Goal: Task Accomplishment & Management: Manage account settings

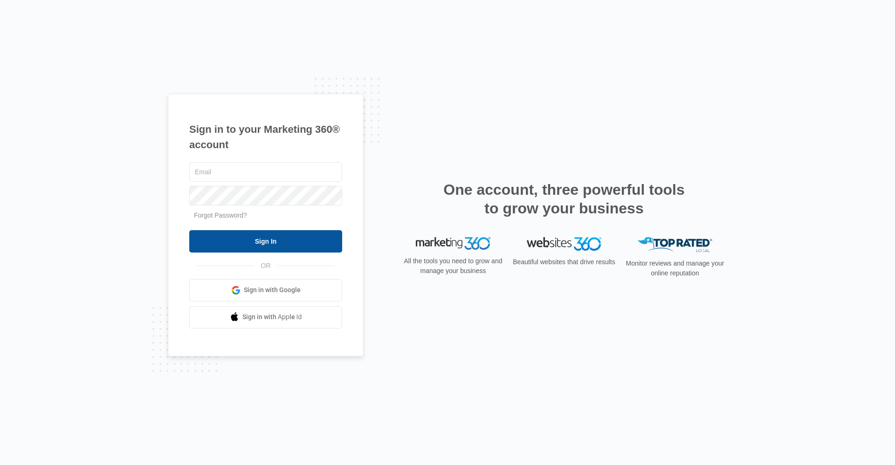
type input "[EMAIL_ADDRESS][DOMAIN_NAME]"
click at [248, 250] on input "Sign In" at bounding box center [265, 241] width 153 height 22
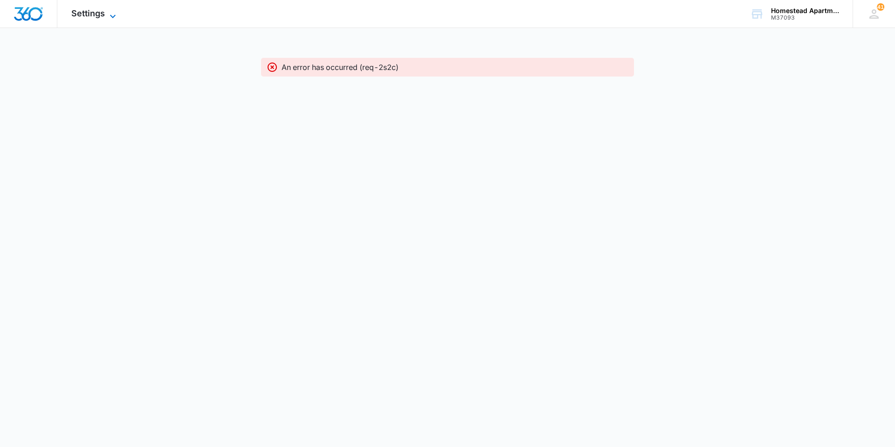
click at [111, 14] on icon at bounding box center [112, 16] width 11 height 11
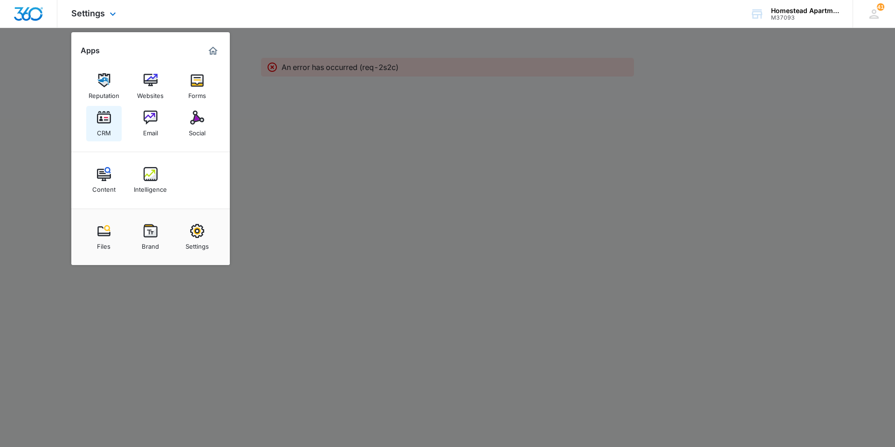
click at [104, 127] on div "CRM" at bounding box center [104, 131] width 14 height 12
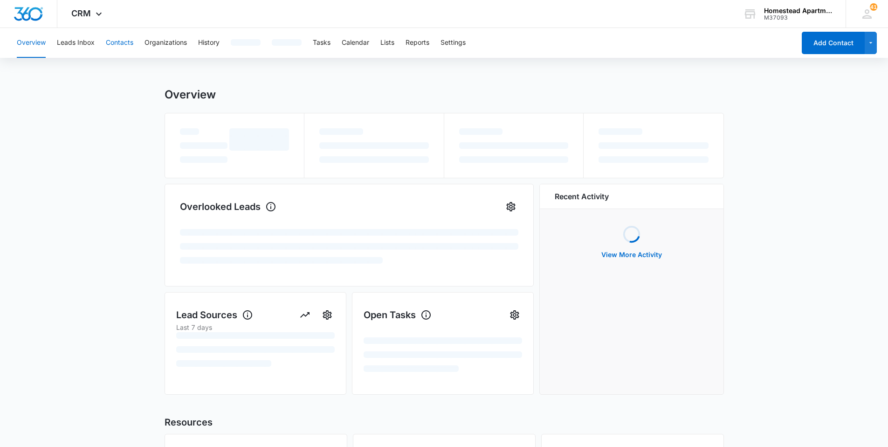
click at [120, 41] on button "Contacts" at bounding box center [120, 43] width 28 height 30
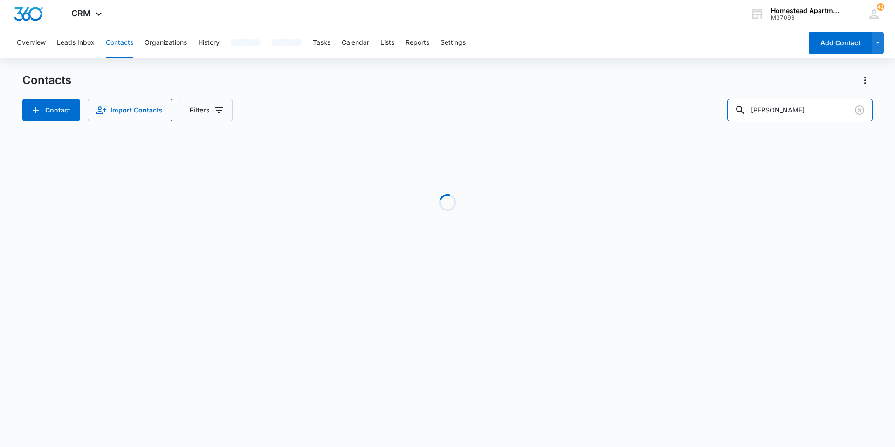
drag, startPoint x: 787, startPoint y: 111, endPoint x: 709, endPoint y: 100, distance: 78.2
click at [709, 100] on div "Contact Import Contacts Filters miranda" at bounding box center [447, 110] width 851 height 22
